Goal: Information Seeking & Learning: Learn about a topic

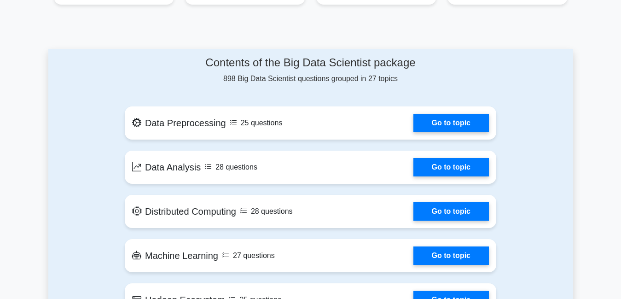
scroll to position [460, 0]
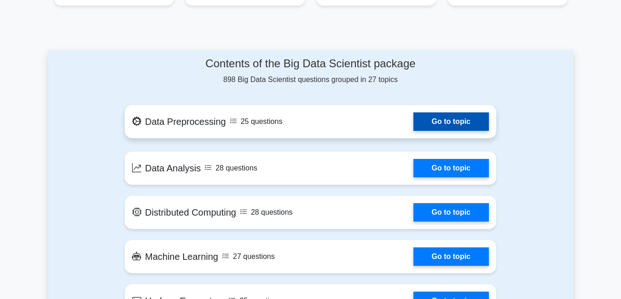
click at [453, 112] on link "Go to topic" at bounding box center [452, 121] width 76 height 18
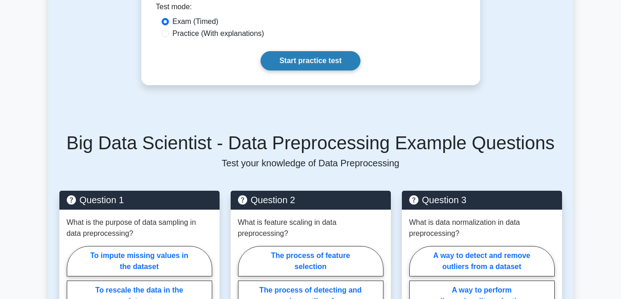
click at [312, 63] on link "Start practice test" at bounding box center [311, 60] width 100 height 19
